Goal: Task Accomplishment & Management: Manage account settings

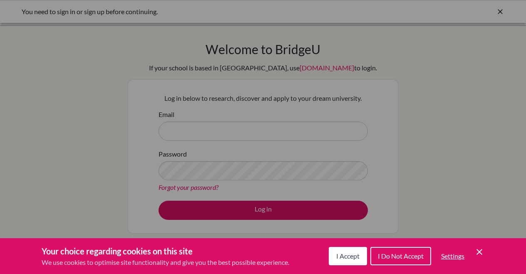
click at [358, 257] on span "I Accept" at bounding box center [347, 256] width 23 height 8
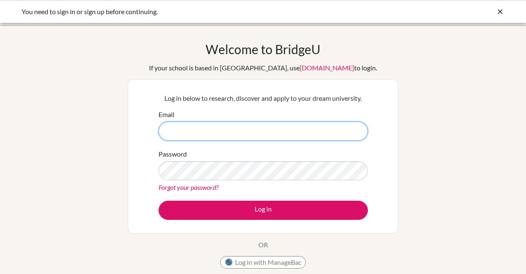
click at [242, 140] on input "Email" at bounding box center [262, 130] width 209 height 19
click at [354, 132] on input "Email" at bounding box center [262, 130] width 209 height 19
type input "[EMAIL_ADDRESS][DOMAIN_NAME]"
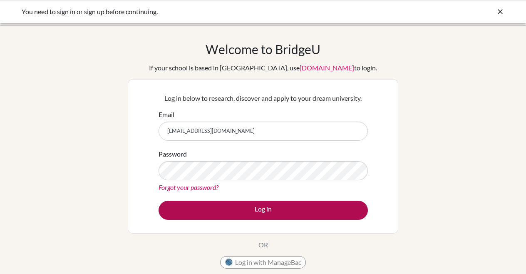
click at [268, 206] on button "Log in" at bounding box center [262, 209] width 209 height 19
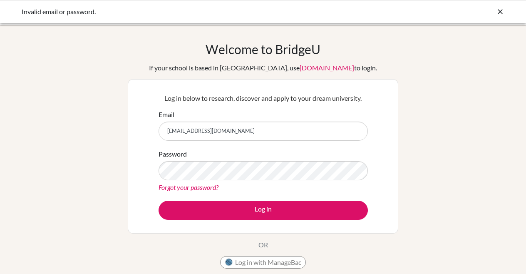
click at [186, 185] on link "Forgot your password?" at bounding box center [188, 187] width 60 height 8
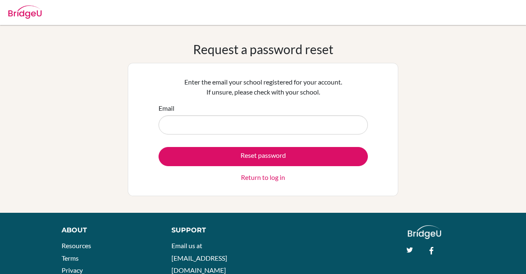
click at [212, 121] on input "Email" at bounding box center [262, 124] width 209 height 19
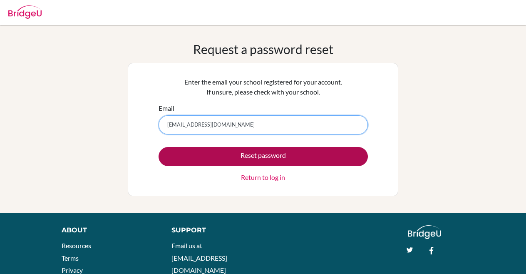
type input "[EMAIL_ADDRESS][DOMAIN_NAME]"
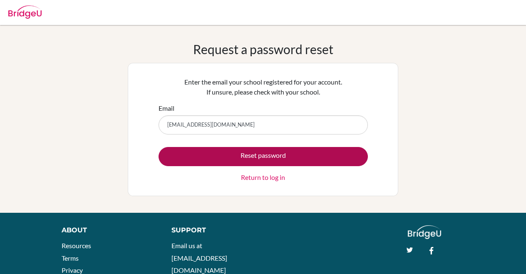
click at [268, 157] on button "Reset password" at bounding box center [262, 156] width 209 height 19
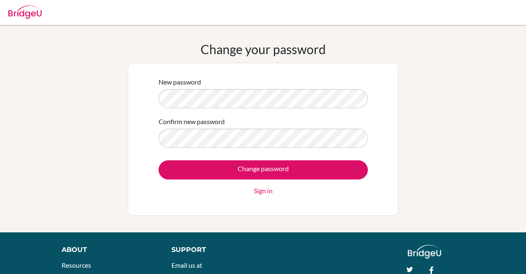
click at [285, 110] on form "New password Confirm new password Change password Sign in" at bounding box center [262, 136] width 209 height 119
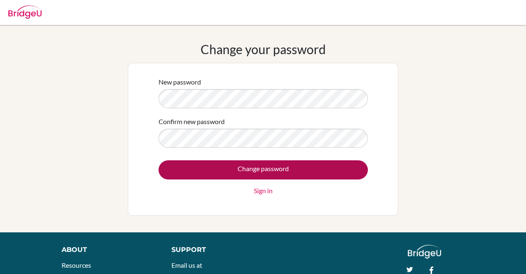
click at [242, 172] on input "Change password" at bounding box center [262, 169] width 209 height 19
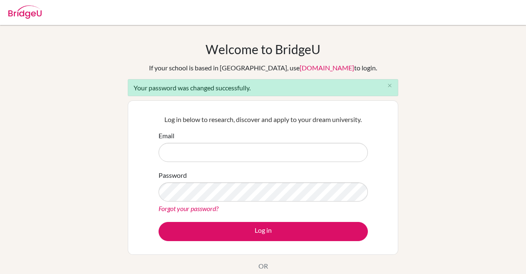
click at [333, 105] on div "Log in below to research, discover and apply to your dream university. Email Pa…" at bounding box center [263, 177] width 270 height 154
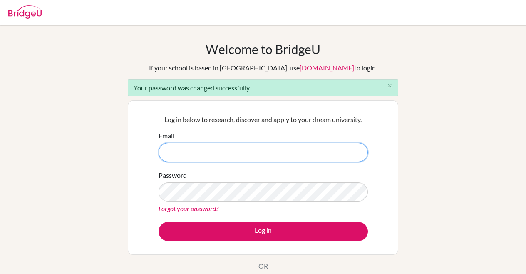
click at [236, 147] on input "Email" at bounding box center [262, 152] width 209 height 19
type input "[EMAIL_ADDRESS][DOMAIN_NAME]"
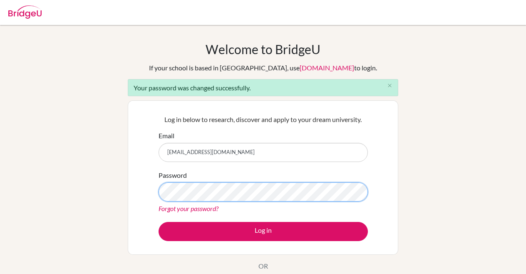
click at [263, 231] on button "Log in" at bounding box center [262, 231] width 209 height 19
